Goal: Check status: Check status

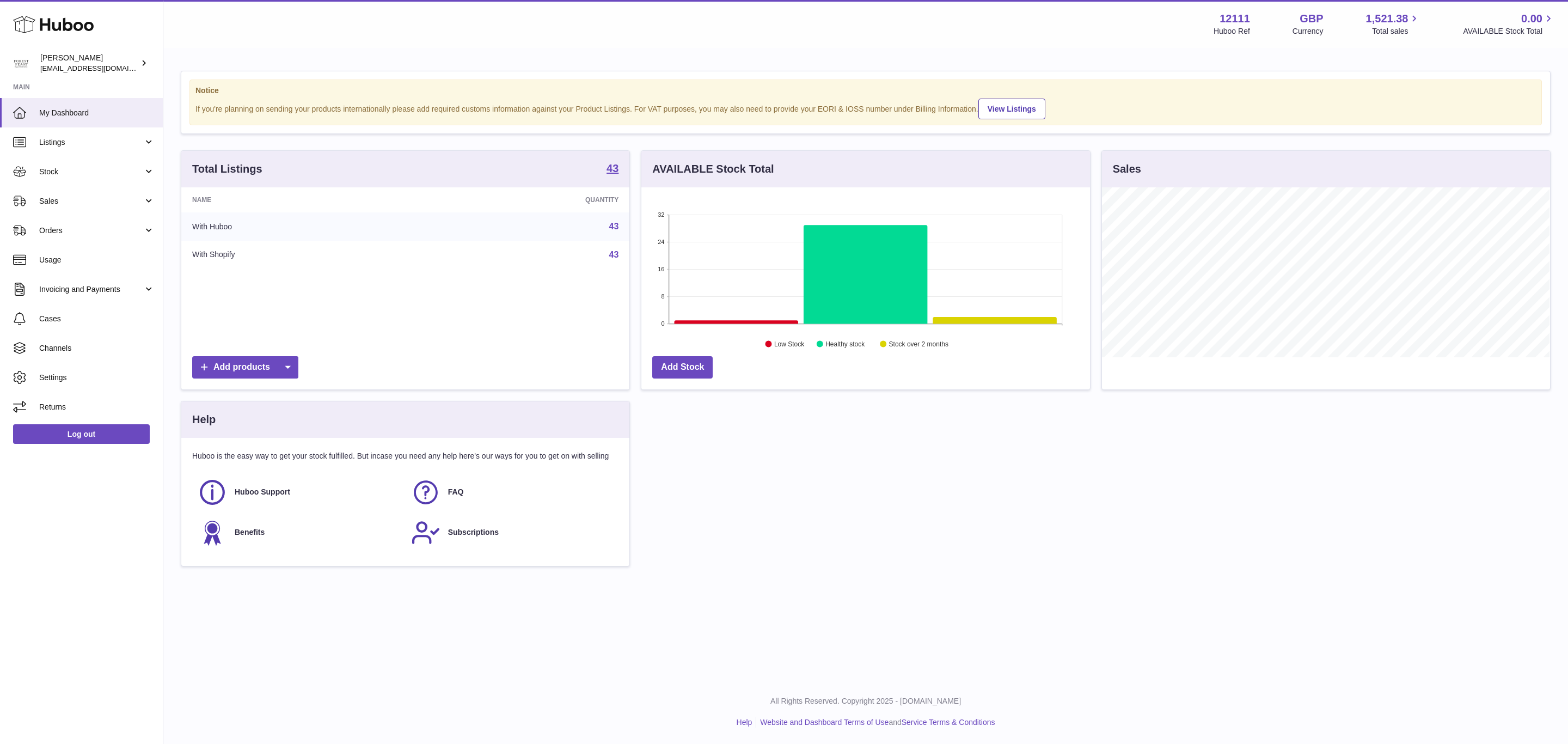
scroll to position [170, 448]
click at [99, 230] on span "Orders" at bounding box center [91, 230] width 104 height 10
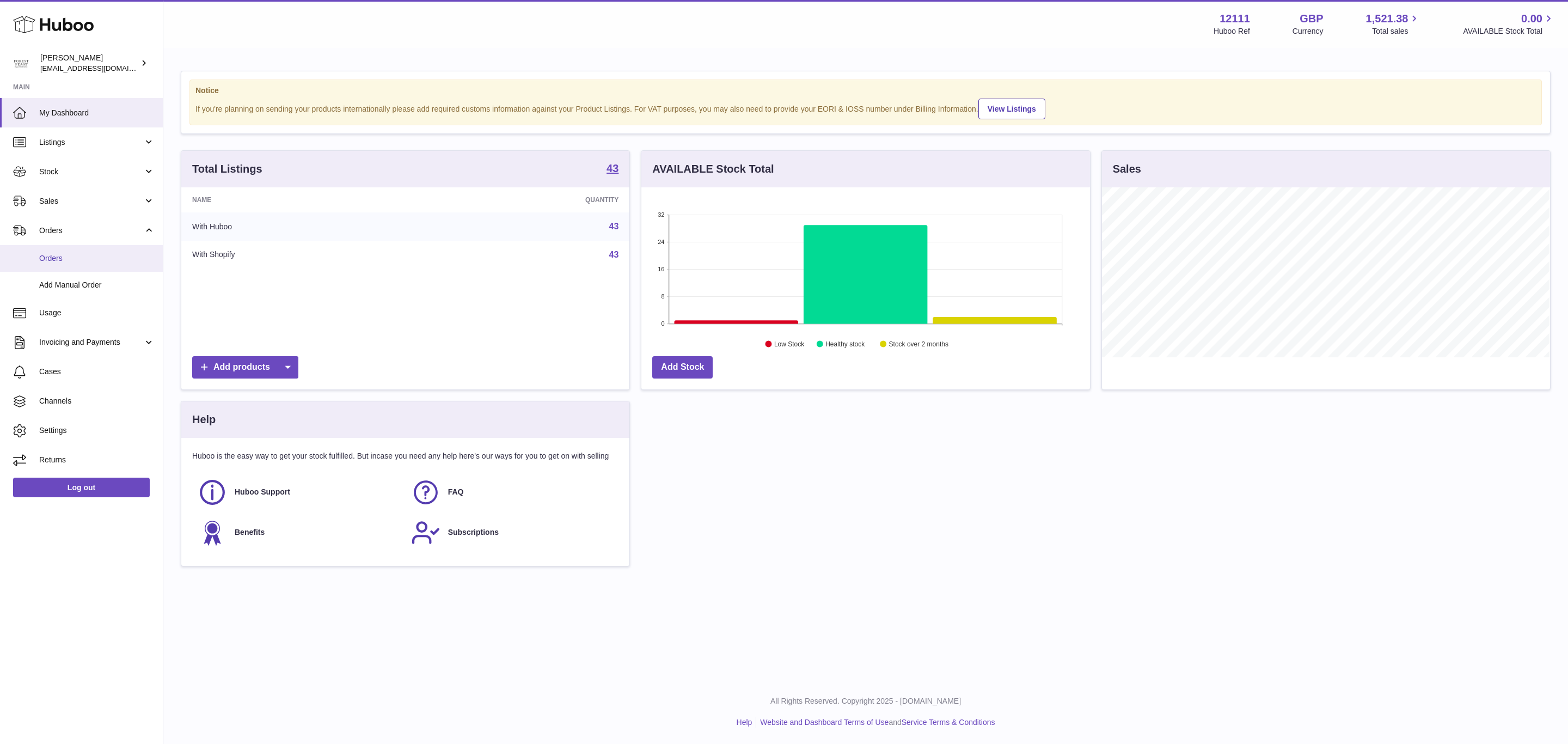
click at [70, 265] on link "Orders" at bounding box center [81, 258] width 163 height 26
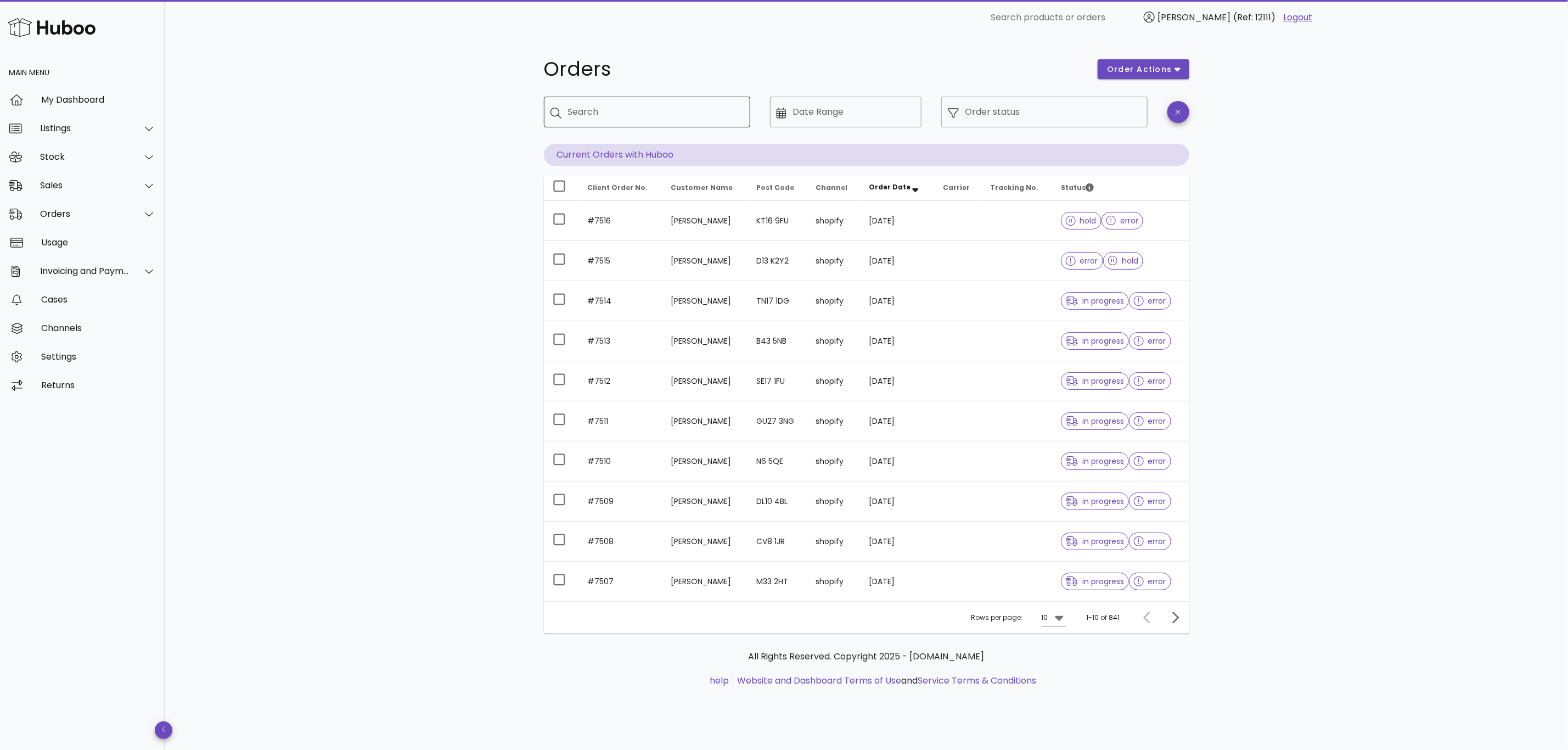
click at [635, 122] on div "Search" at bounding box center [654, 112] width 173 height 31
drag, startPoint x: 638, startPoint y: 123, endPoint x: 585, endPoint y: 111, distance: 54.3
click at [585, 111] on input "Search" at bounding box center [654, 112] width 173 height 18
paste input "****"
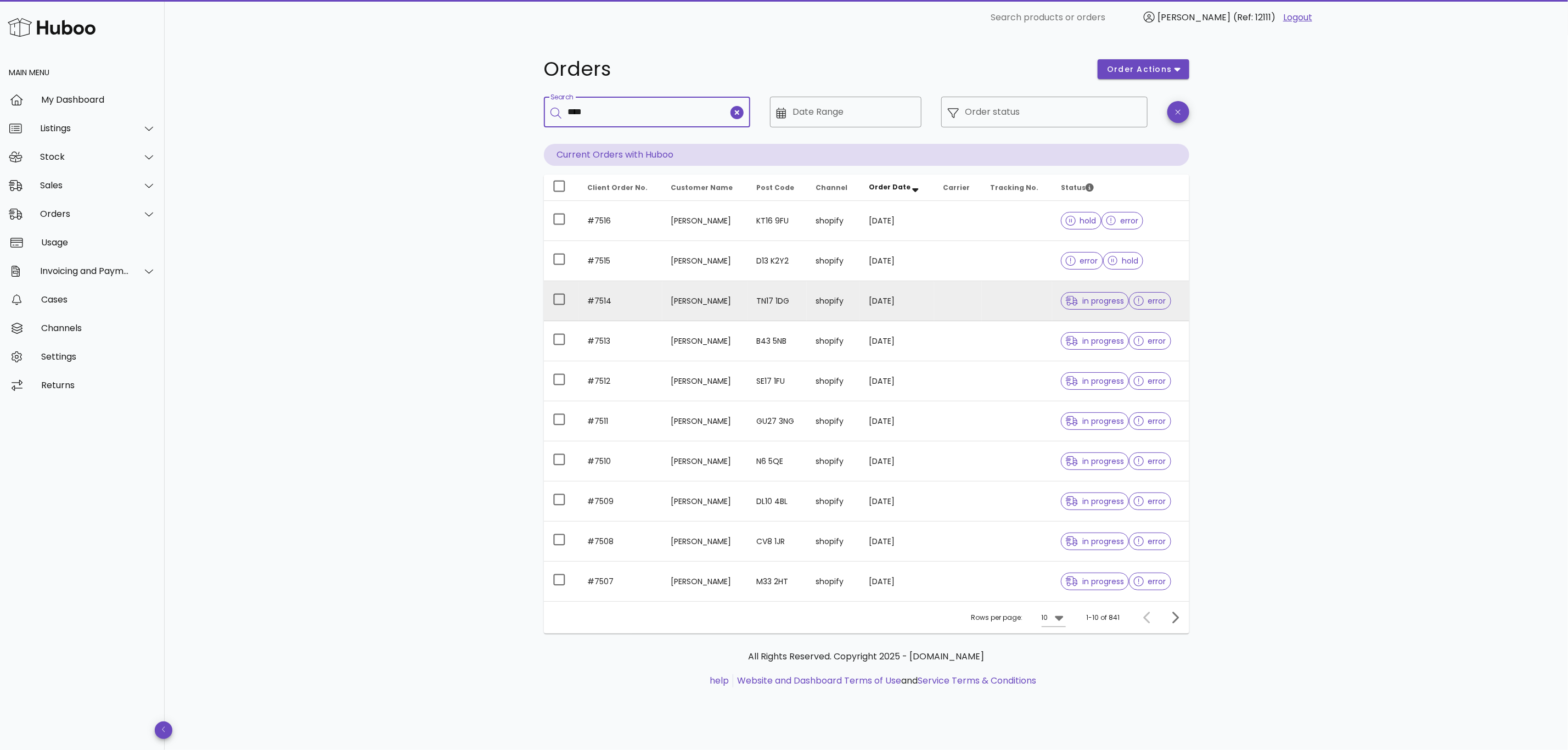
type input "****"
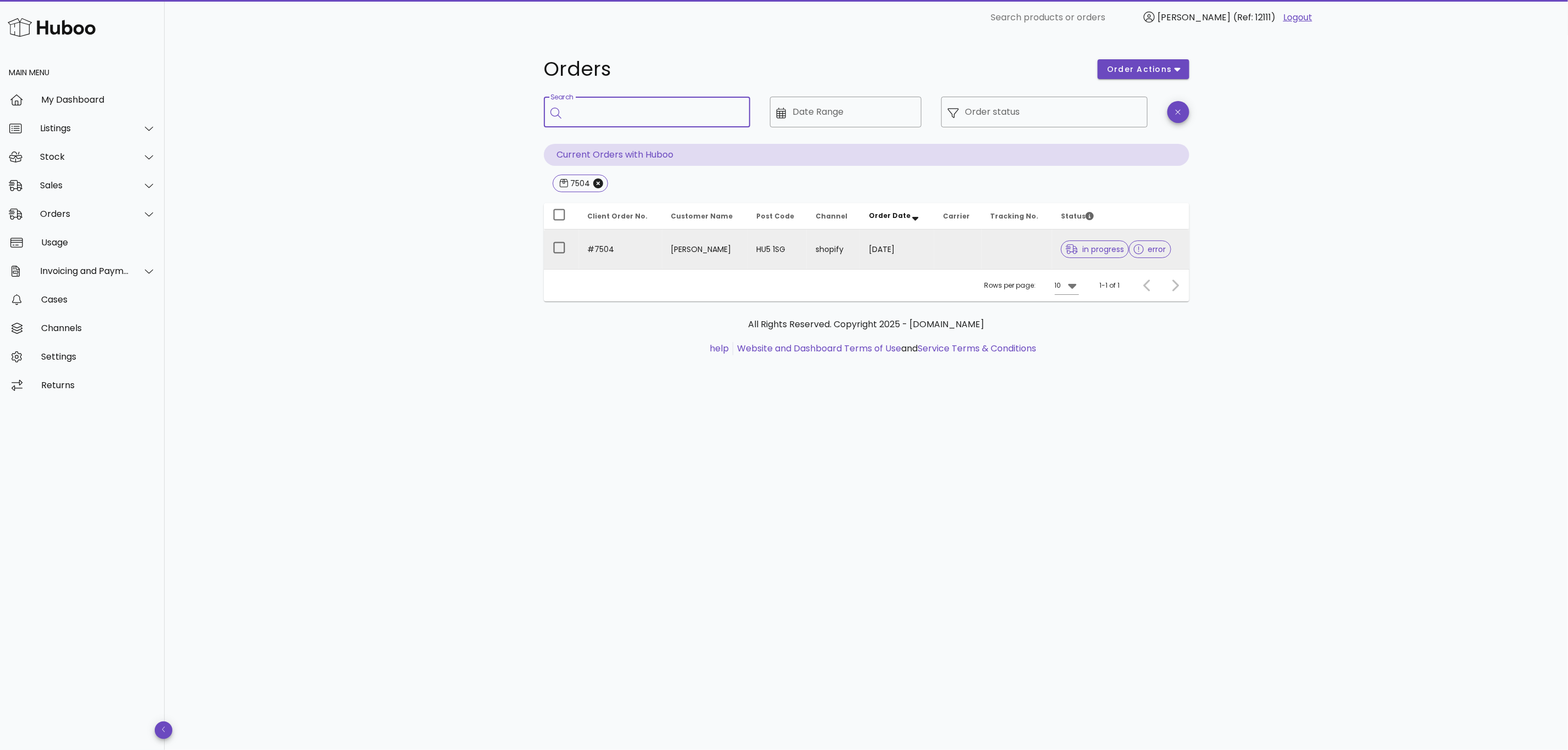
click at [955, 252] on td at bounding box center [958, 249] width 48 height 40
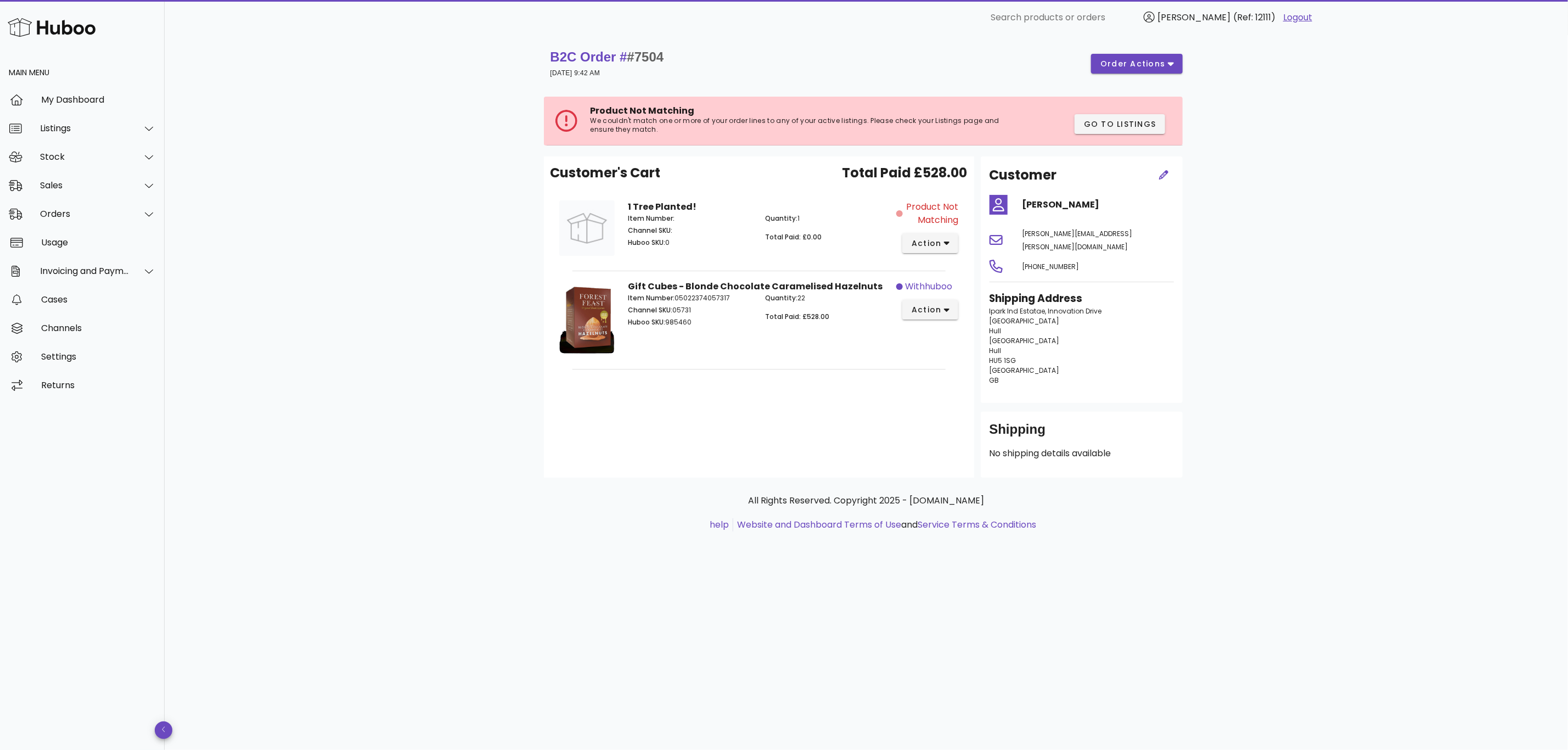
click at [289, 193] on div "B2C Order # #7504 [DATE] 9:42 AM order actions Product Not Matching We couldn't…" at bounding box center [865, 392] width 1403 height 715
click at [369, 196] on div "B2C Order # #7504 [DATE] 9:42 AM order actions Product Not Matching We couldn't…" at bounding box center [865, 392] width 1403 height 715
click at [1125, 68] on span "order actions" at bounding box center [1132, 64] width 66 height 12
click at [242, 308] on div "B2C Order # #7504 [DATE] 9:42 AM order actions Product Not Matching We couldn't…" at bounding box center [865, 392] width 1403 height 715
